Goal: Find specific page/section: Find specific page/section

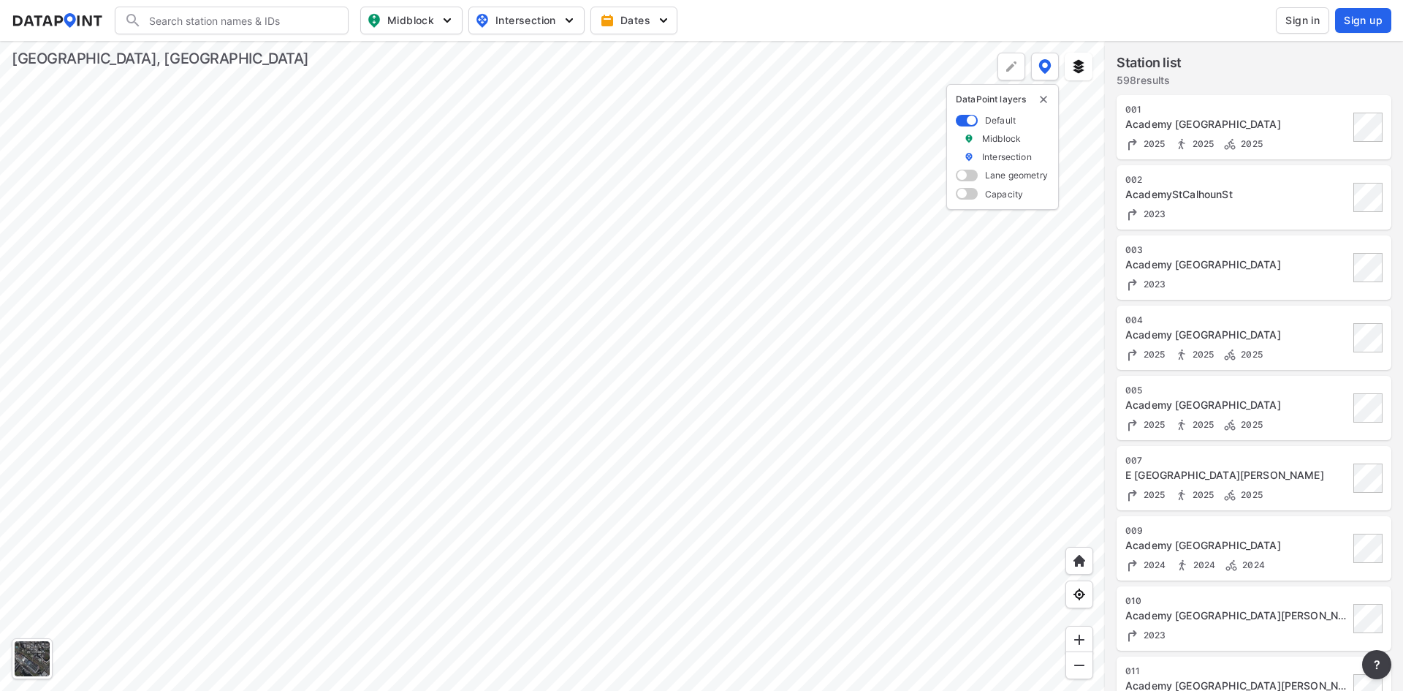
click at [243, 14] on input "Search" at bounding box center [240, 20] width 197 height 23
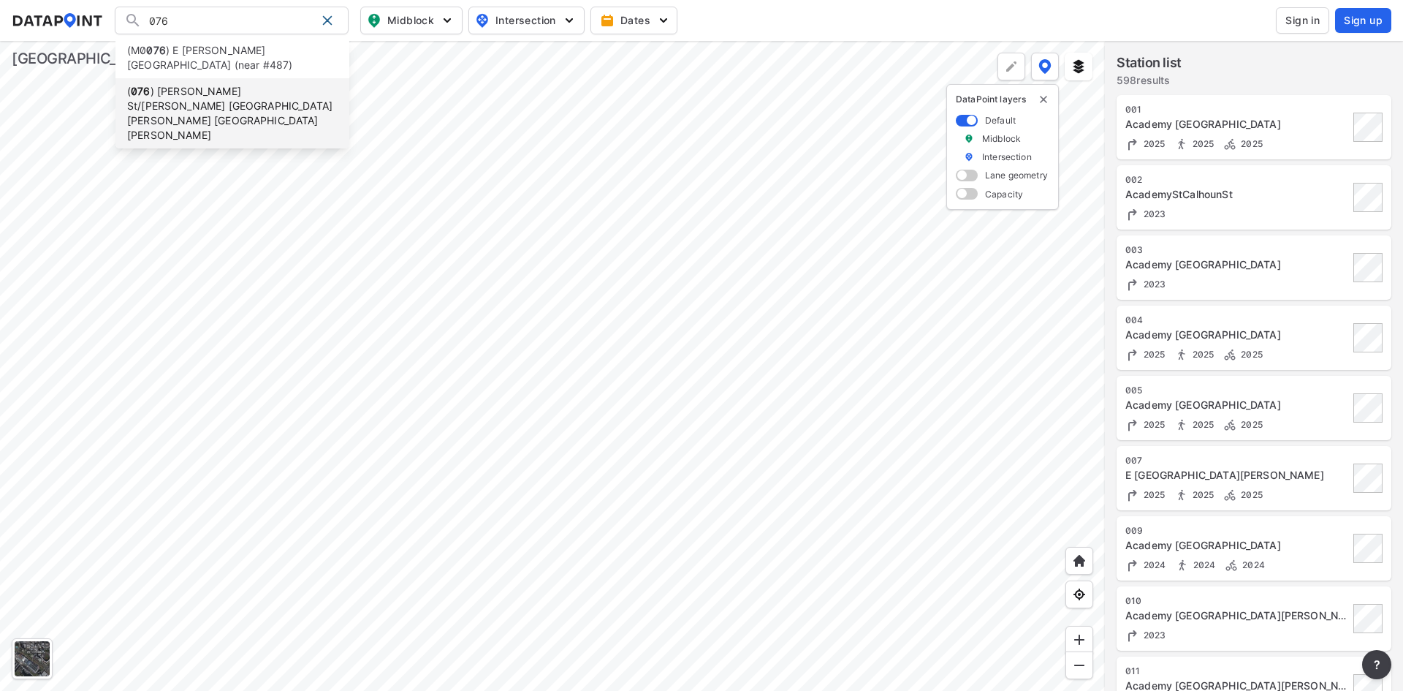
click at [213, 85] on li "( 076 ) [PERSON_NAME][GEOGRAPHIC_DATA][PERSON_NAME][PERSON_NAME][PERSON_NAME]" at bounding box center [232, 113] width 234 height 70
type input "(076) [PERSON_NAME][GEOGRAPHIC_DATA][PERSON_NAME][PERSON_NAME][PERSON_NAME]"
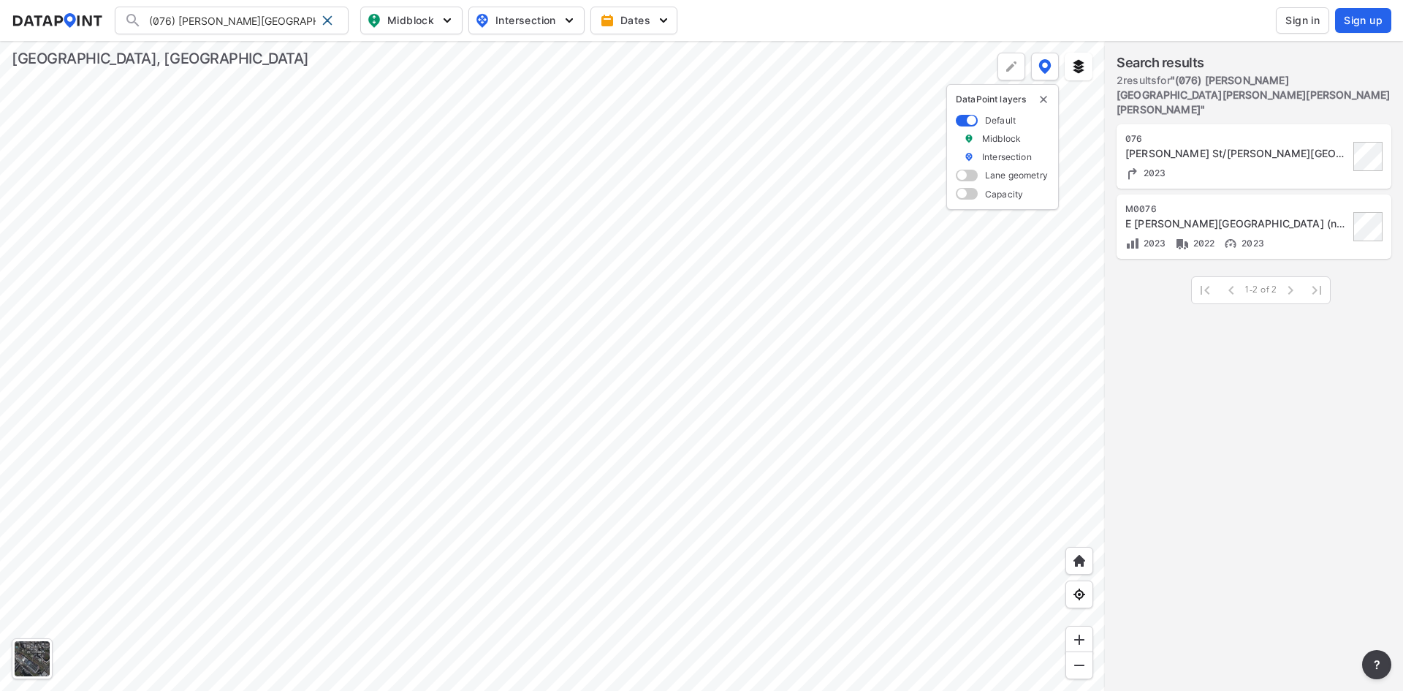
click at [499, 260] on div at bounding box center [552, 366] width 1105 height 650
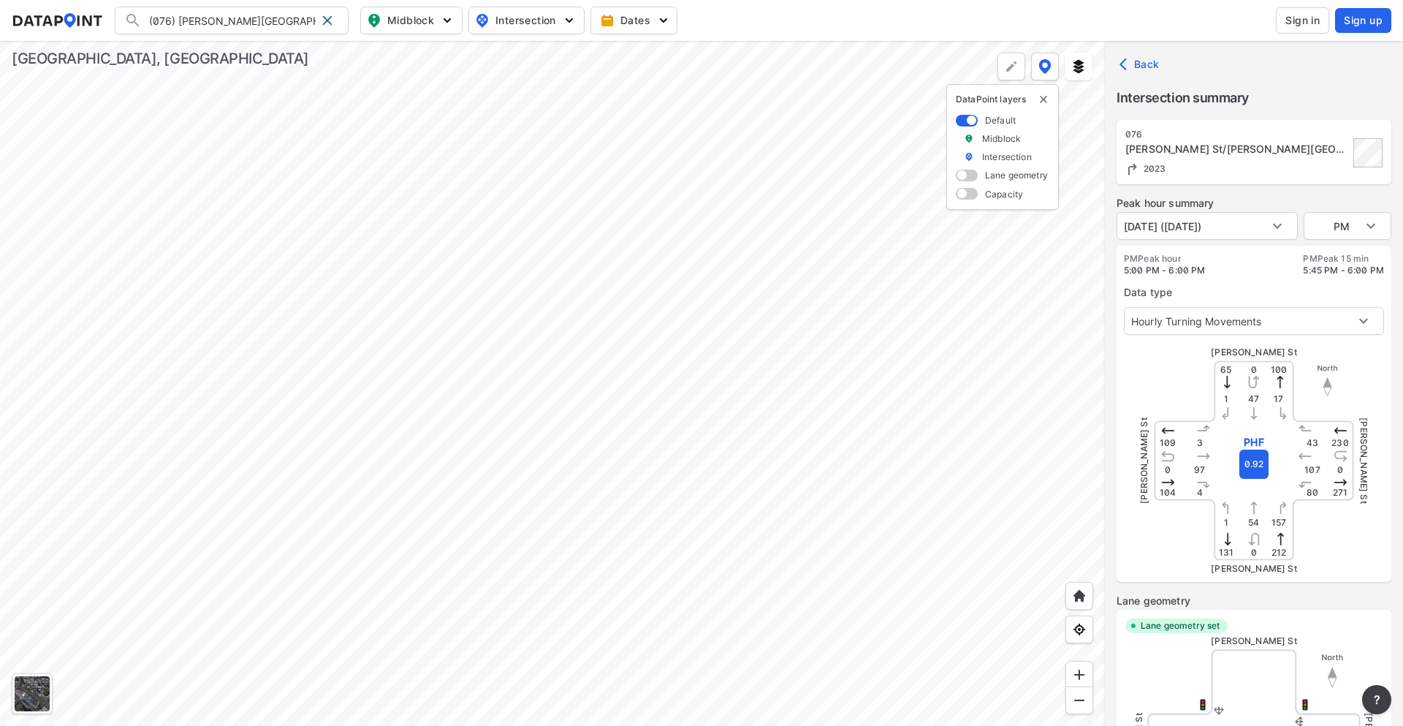
type input "3302"
click at [604, 118] on div at bounding box center [552, 383] width 1105 height 685
click at [670, 166] on div at bounding box center [552, 383] width 1105 height 685
click at [1041, 99] on img "delete" at bounding box center [1044, 100] width 12 height 12
click at [322, 13] on div at bounding box center [327, 20] width 23 height 23
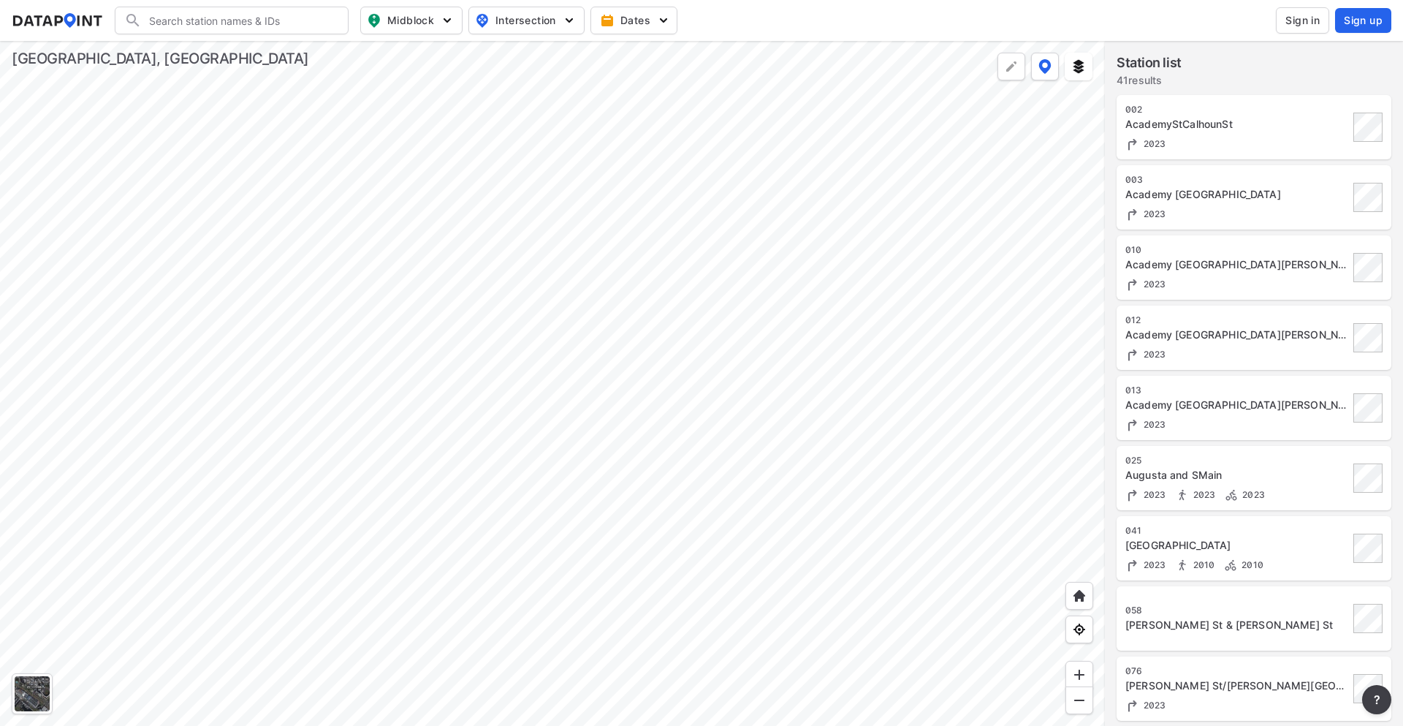
click at [719, 424] on div at bounding box center [552, 383] width 1105 height 685
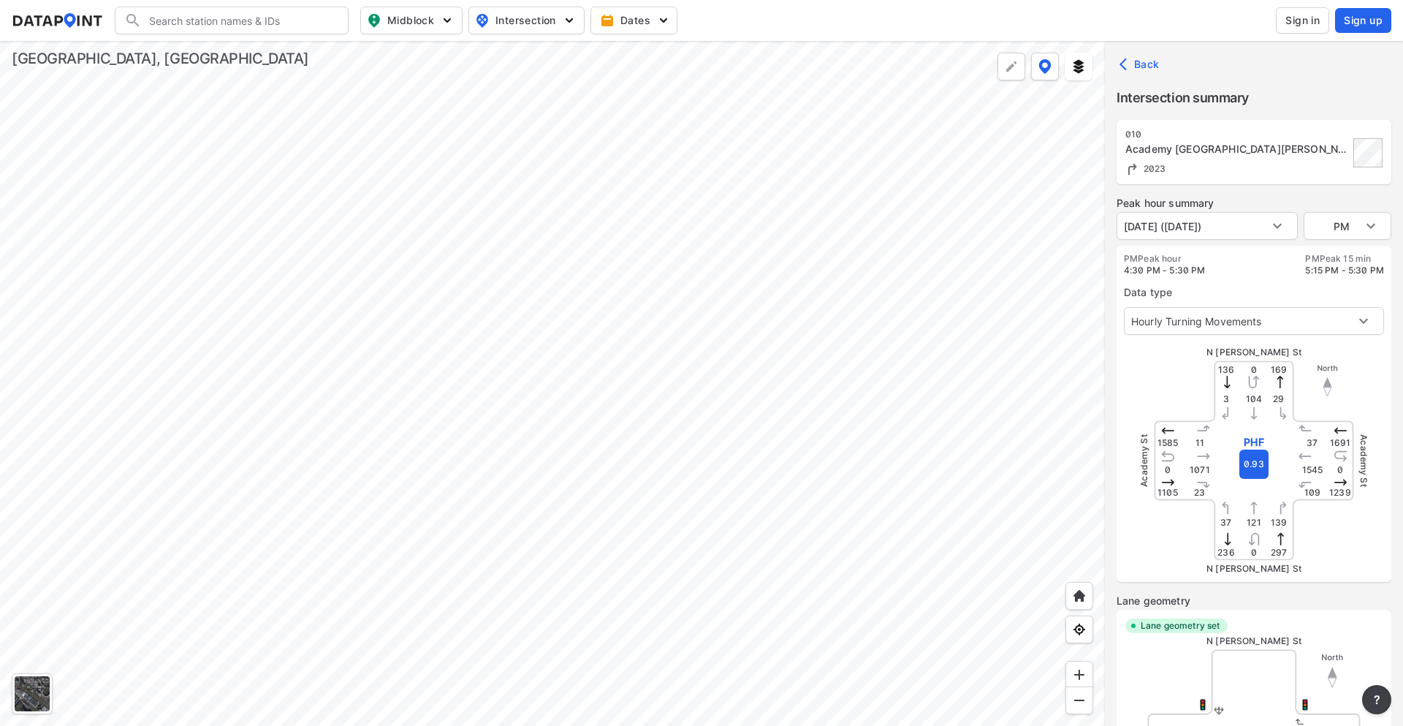
type input "3227"
click at [650, 337] on div at bounding box center [552, 383] width 1105 height 685
click at [666, 349] on div at bounding box center [552, 383] width 1105 height 685
type input "3302"
click at [728, 423] on div at bounding box center [552, 383] width 1105 height 685
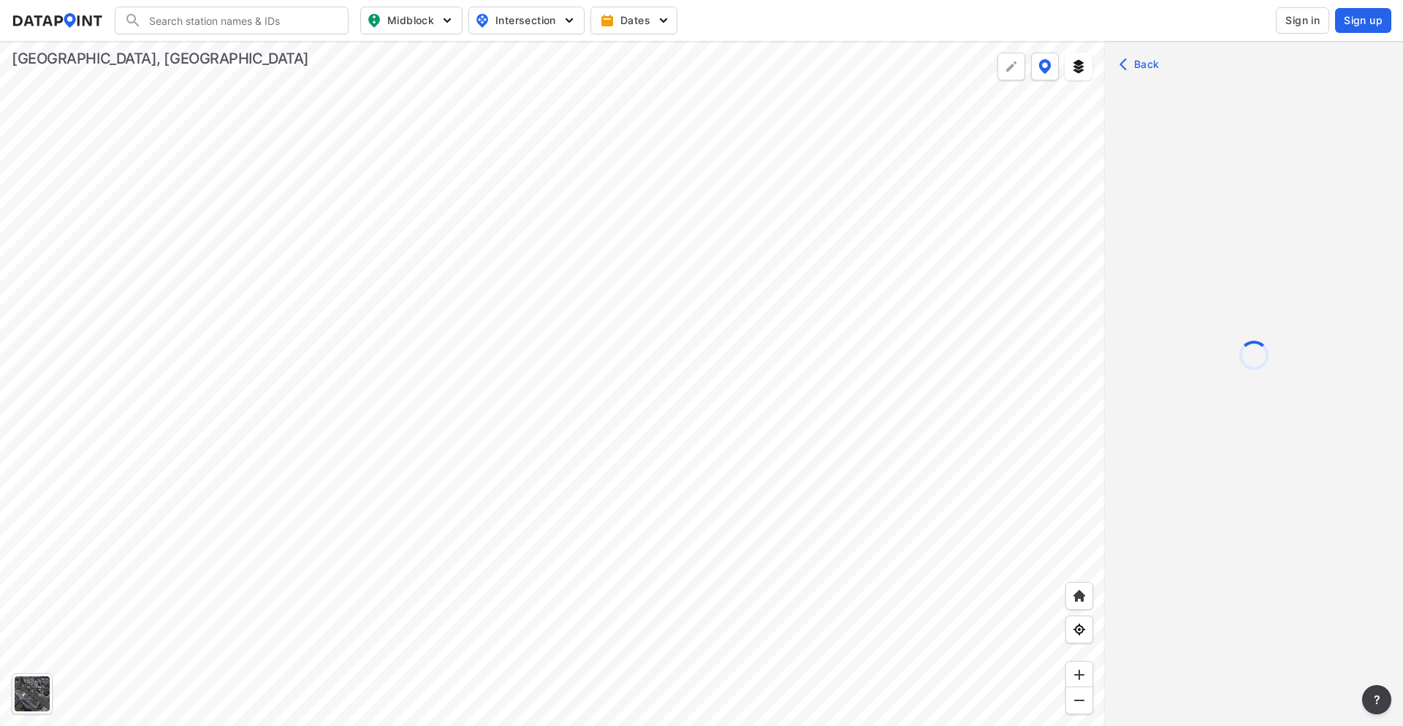
click at [719, 434] on div at bounding box center [552, 383] width 1105 height 685
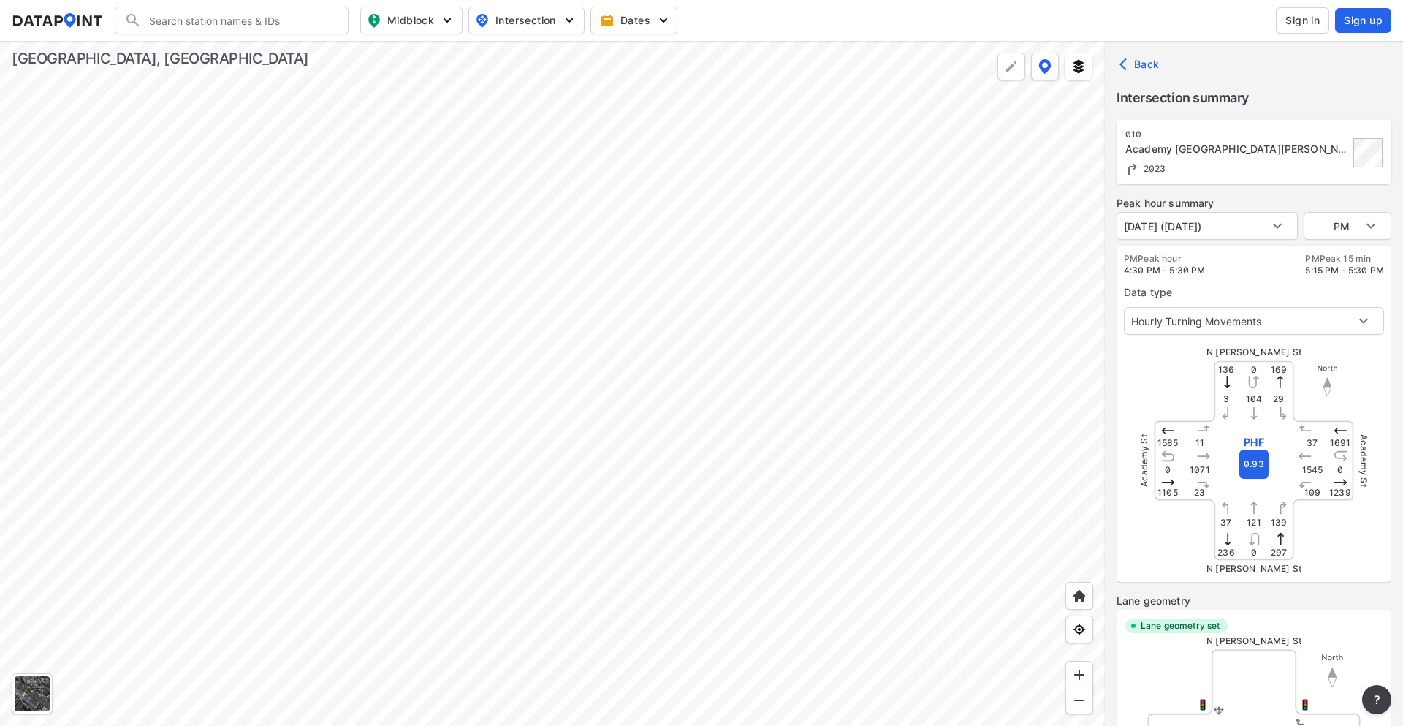
type input "3227"
click at [658, 347] on div at bounding box center [552, 383] width 1105 height 685
type input "3302"
